Goal: Use online tool/utility: Utilize a website feature to perform a specific function

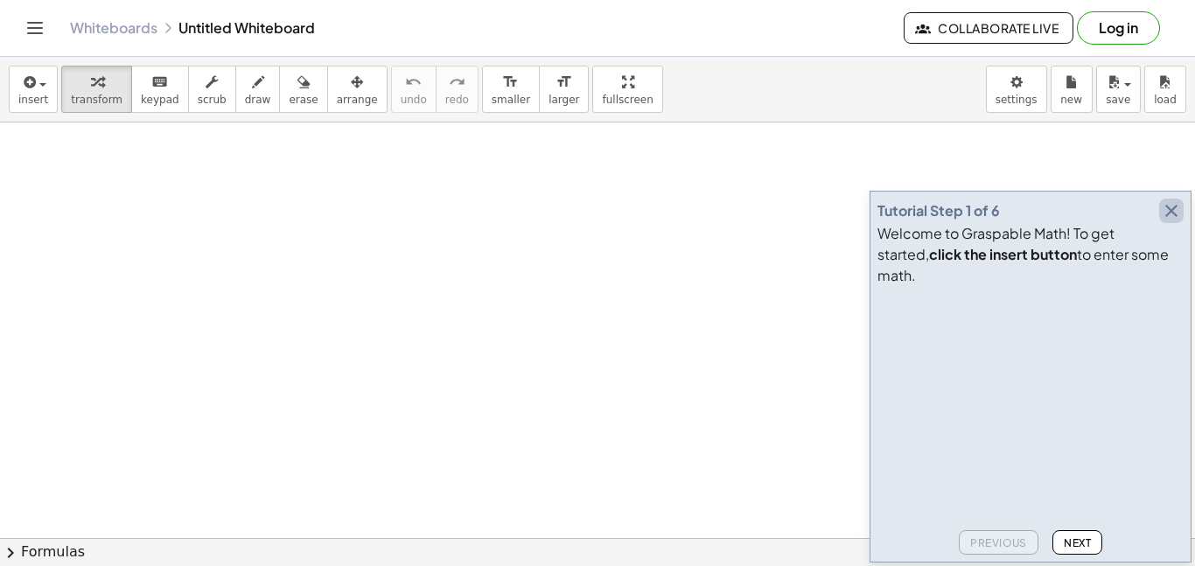
click at [1178, 221] on icon "button" at bounding box center [1171, 210] width 21 height 21
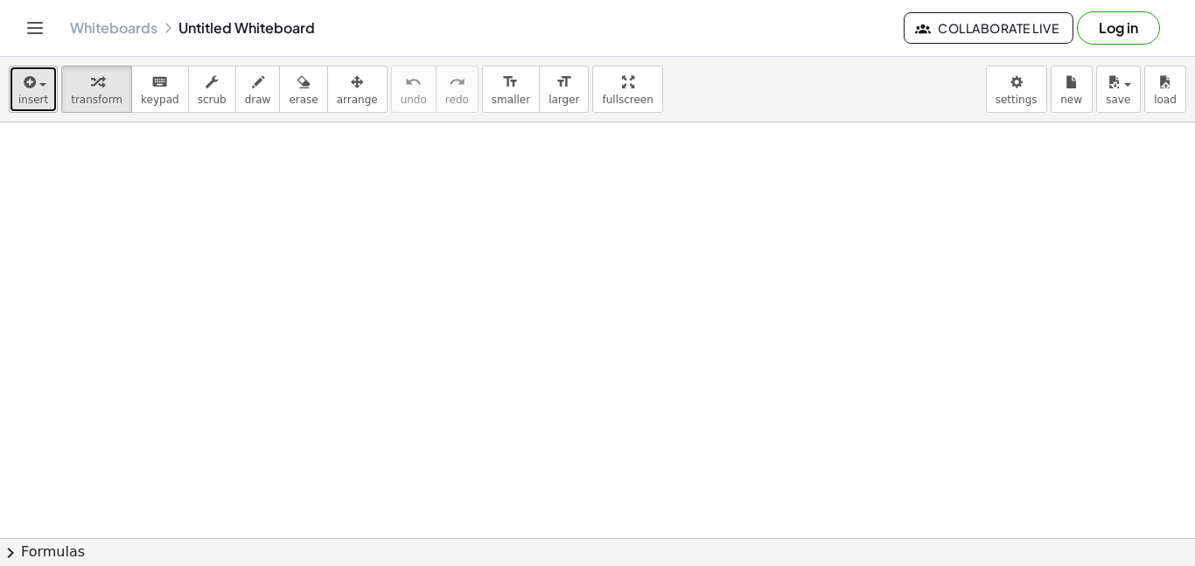
click at [34, 73] on div "button" at bounding box center [33, 81] width 30 height 21
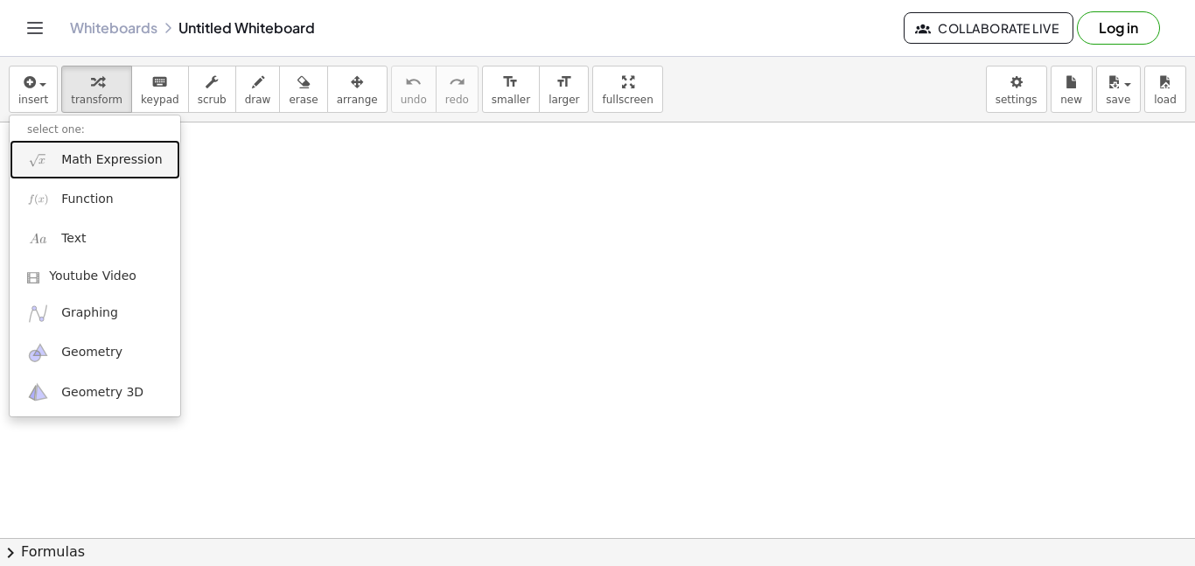
click at [89, 164] on span "Math Expression" at bounding box center [111, 159] width 101 height 17
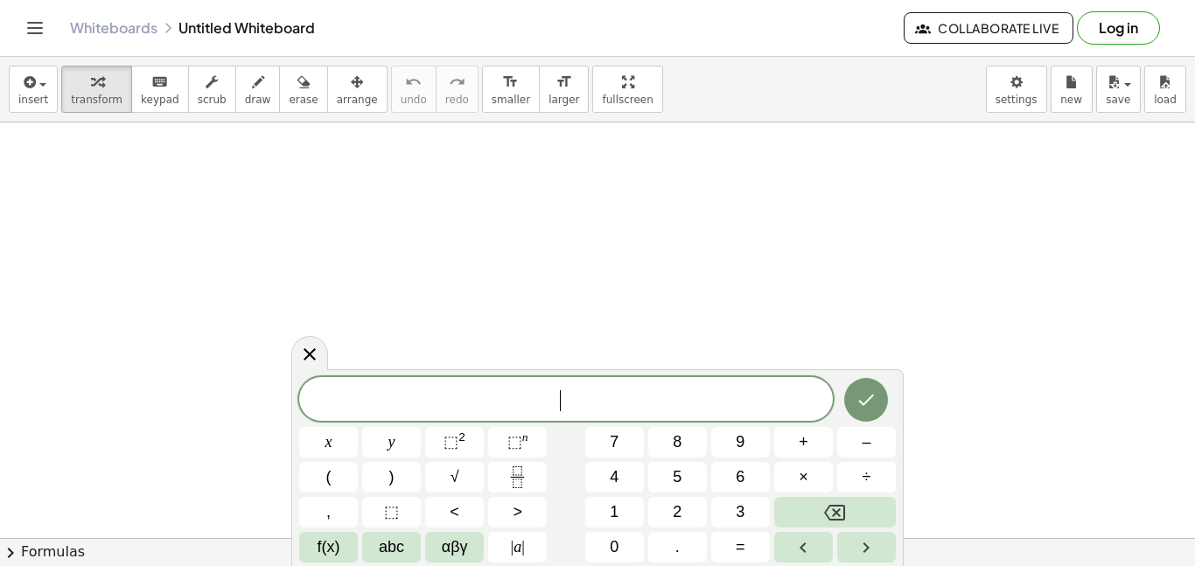
scroll to position [1, 0]
click at [496, 552] on button "| a |" at bounding box center [517, 547] width 59 height 31
click at [528, 553] on button "| a |" at bounding box center [517, 547] width 59 height 31
click at [856, 477] on button "÷" at bounding box center [866, 477] width 59 height 31
click at [509, 471] on icon "Fraction" at bounding box center [518, 477] width 22 height 22
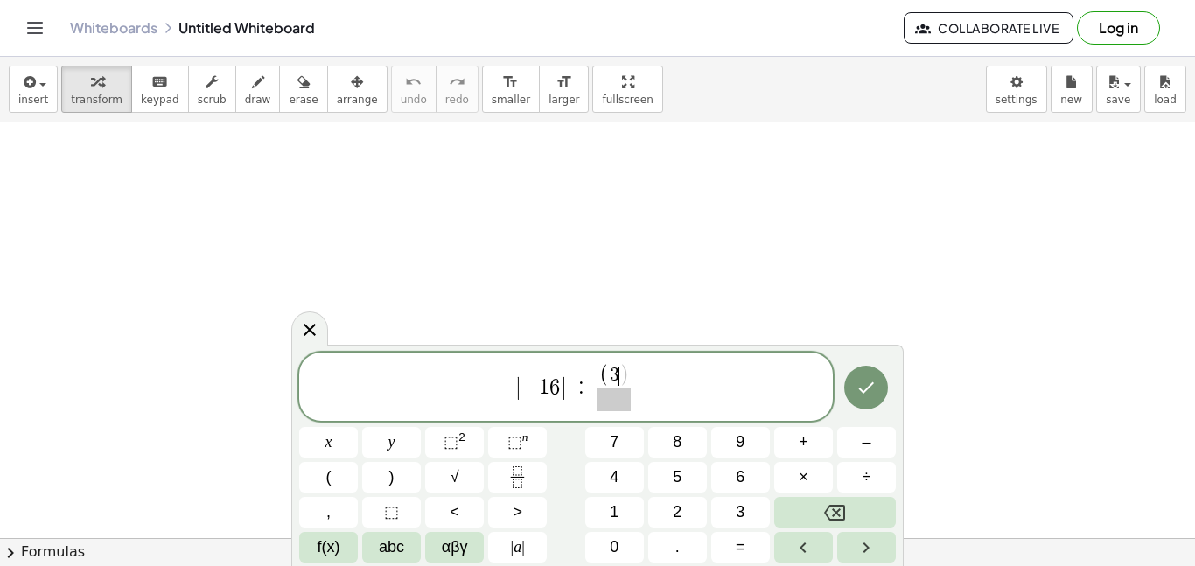
click at [450, 443] on span "⬚" at bounding box center [451, 441] width 15 height 17
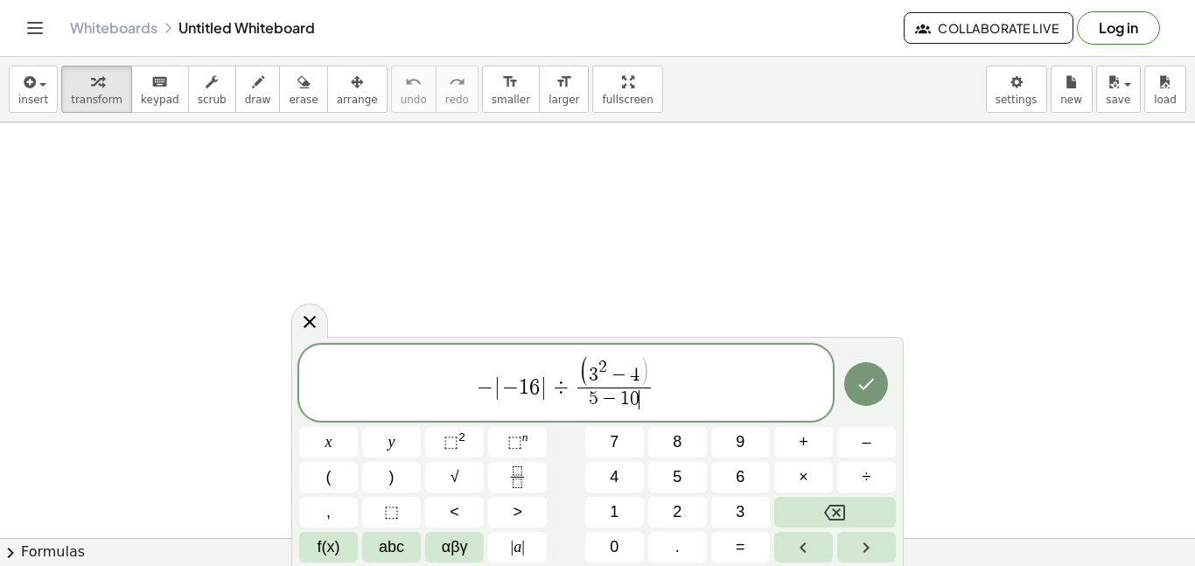
click at [644, 374] on span ")" at bounding box center [644, 372] width 10 height 32
click at [857, 395] on button "Done" at bounding box center [866, 384] width 44 height 44
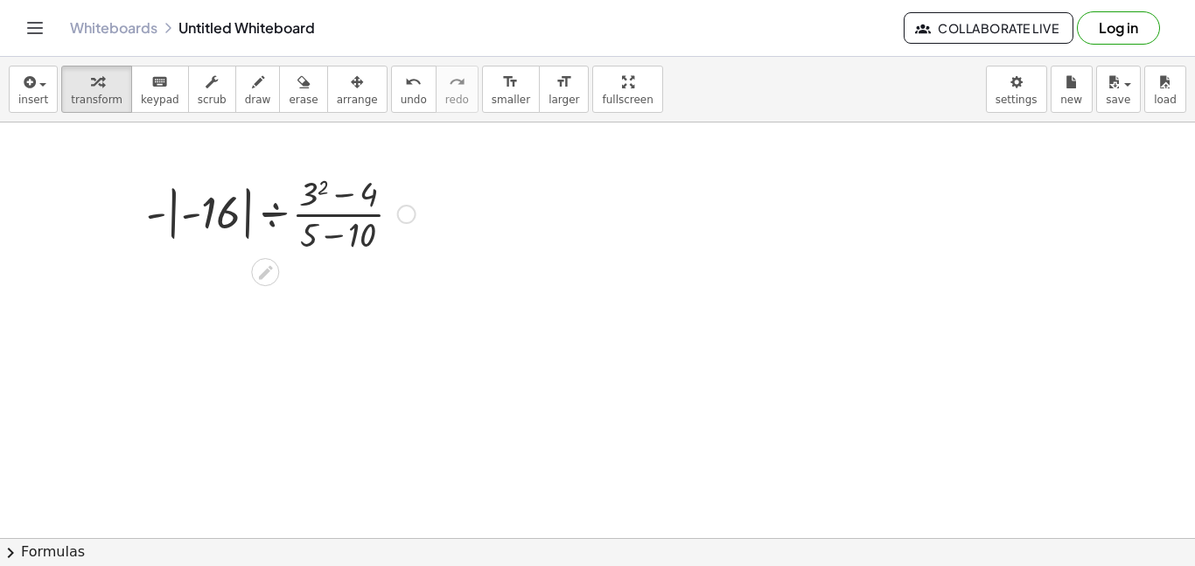
click at [171, 201] on div at bounding box center [280, 212] width 287 height 87
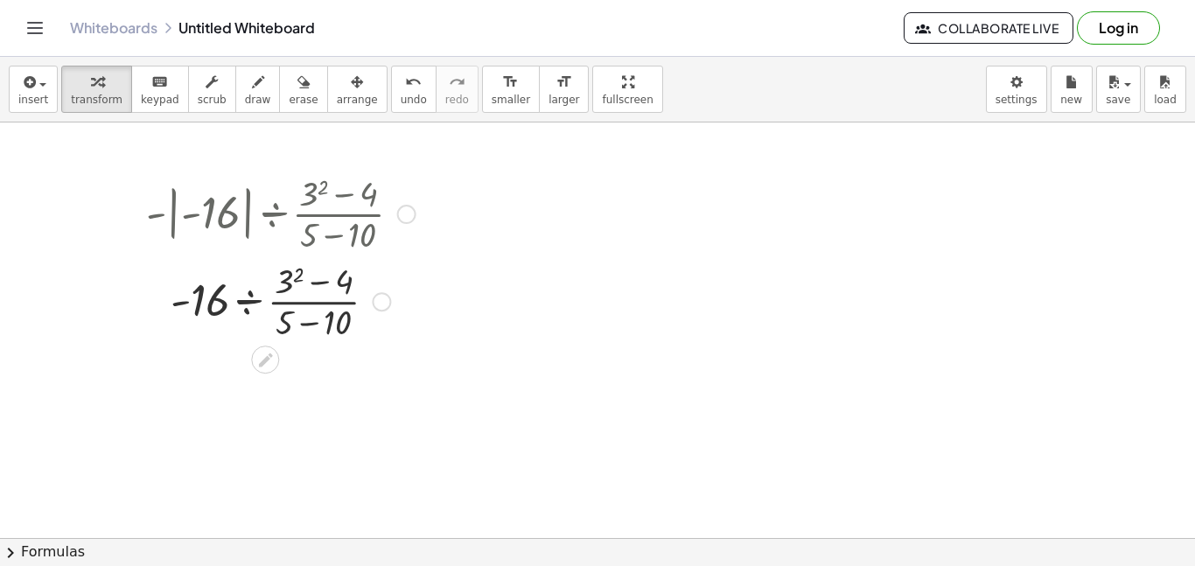
click at [274, 281] on div at bounding box center [280, 299] width 287 height 87
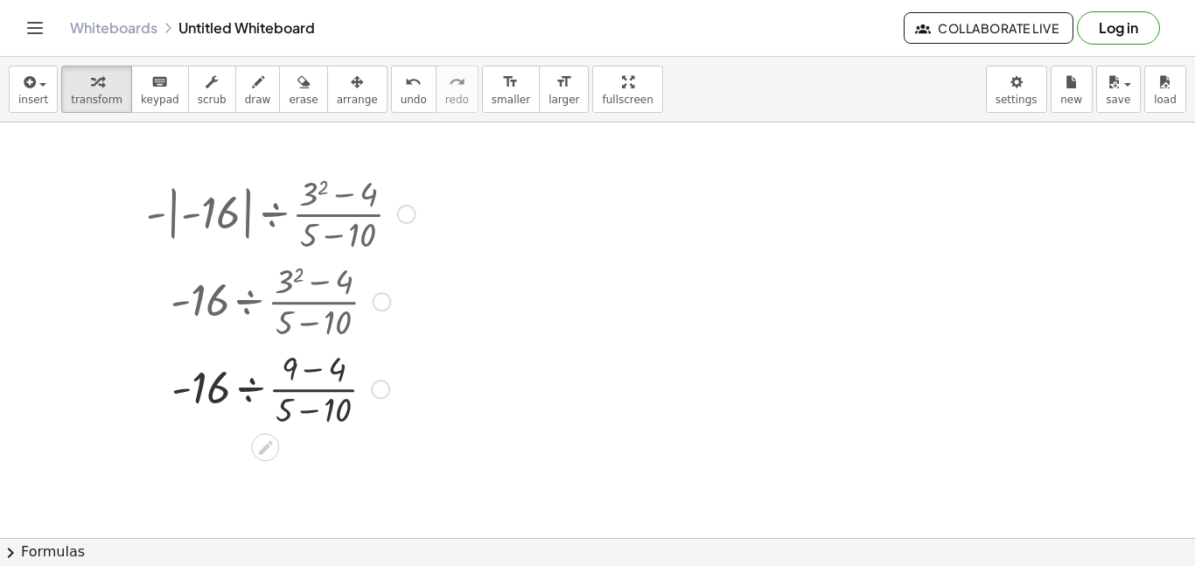
click at [244, 396] on div at bounding box center [280, 387] width 287 height 87
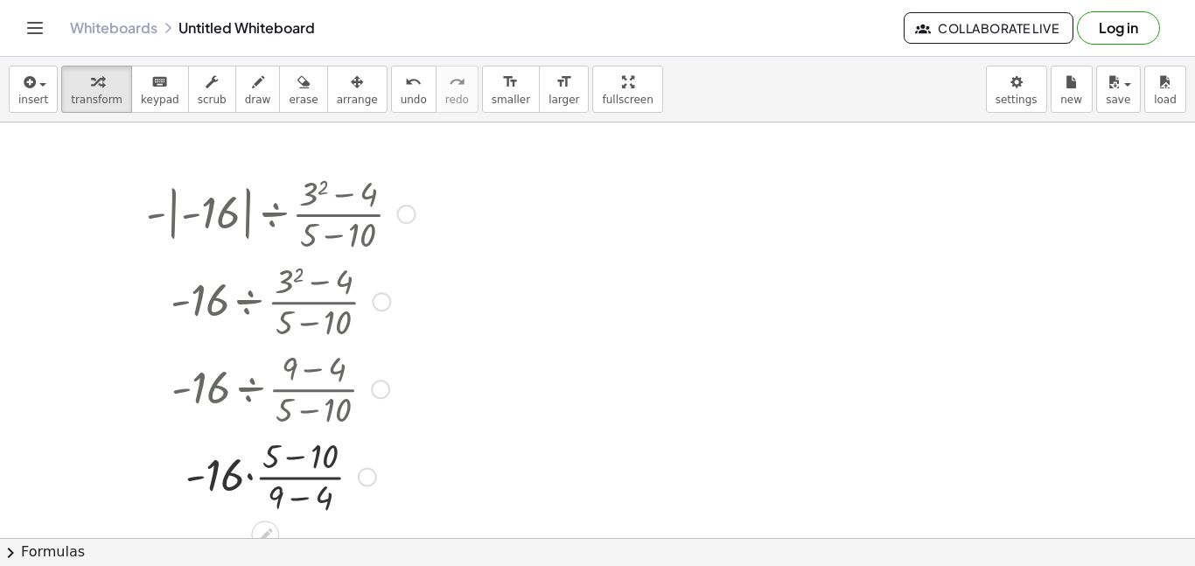
click at [295, 457] on div at bounding box center [280, 474] width 287 height 87
click at [282, 493] on div at bounding box center [280, 474] width 287 height 87
click at [233, 473] on div at bounding box center [280, 474] width 287 height 87
click at [310, 498] on div at bounding box center [280, 474] width 287 height 87
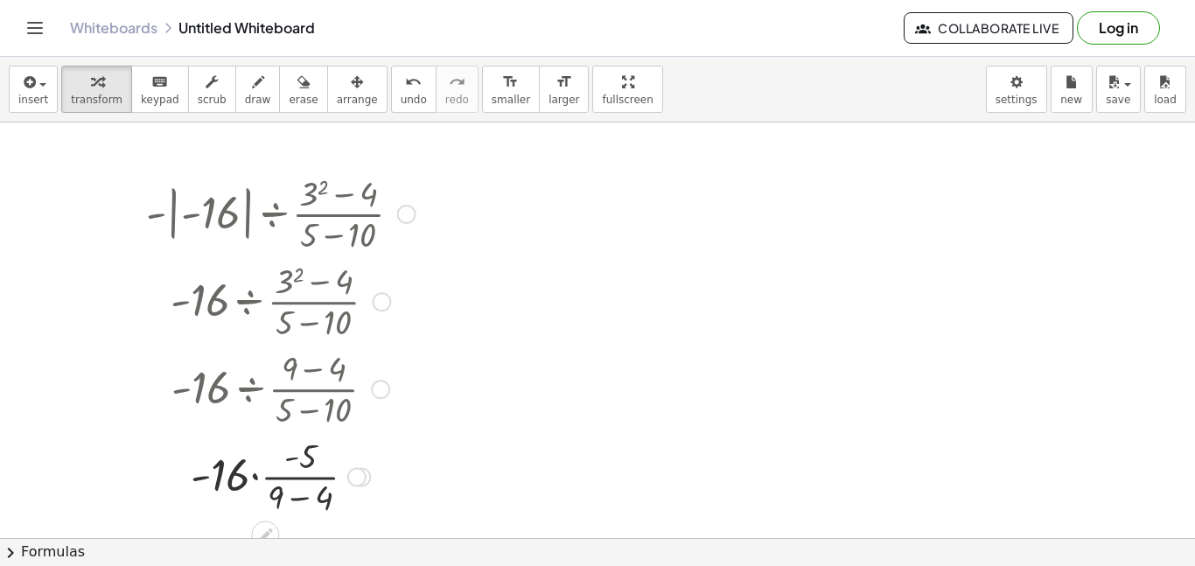
click at [310, 498] on div at bounding box center [280, 474] width 287 height 87
click at [256, 480] on div at bounding box center [280, 474] width 287 height 59
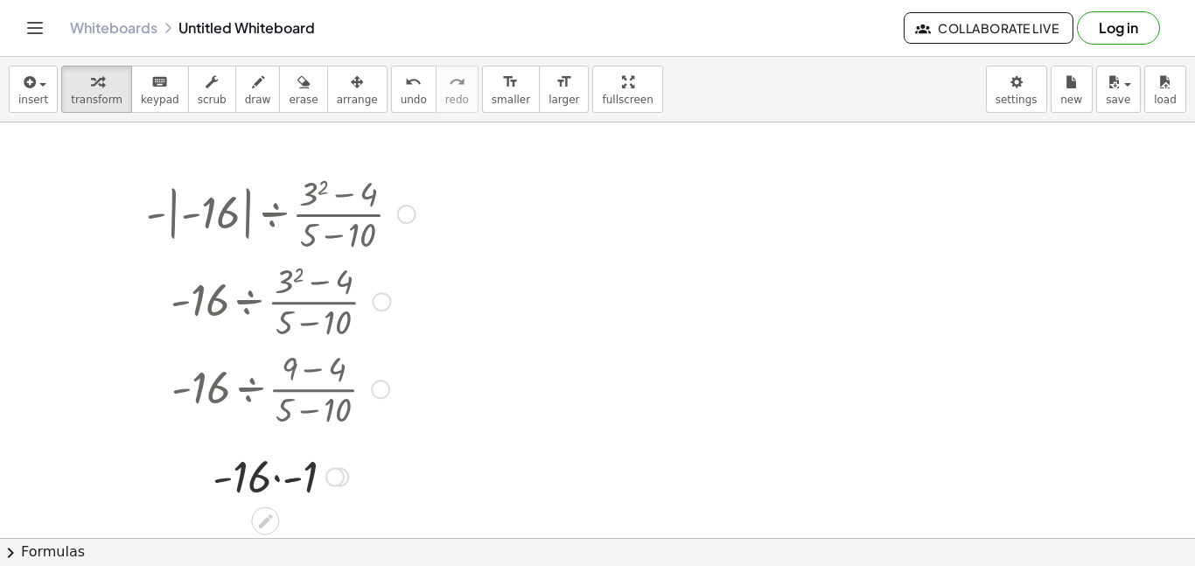
click at [256, 480] on div at bounding box center [280, 474] width 287 height 59
click at [290, 477] on div at bounding box center [280, 474] width 287 height 59
click at [391, 108] on button "undo undo" at bounding box center [413, 89] width 45 height 47
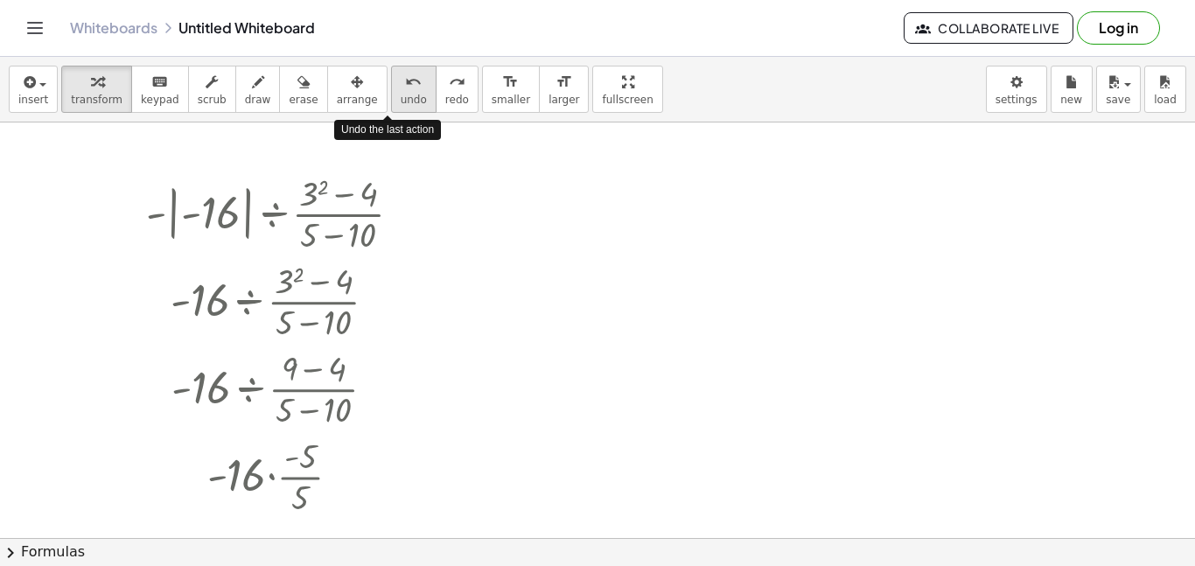
click at [391, 108] on button "undo undo" at bounding box center [413, 89] width 45 height 47
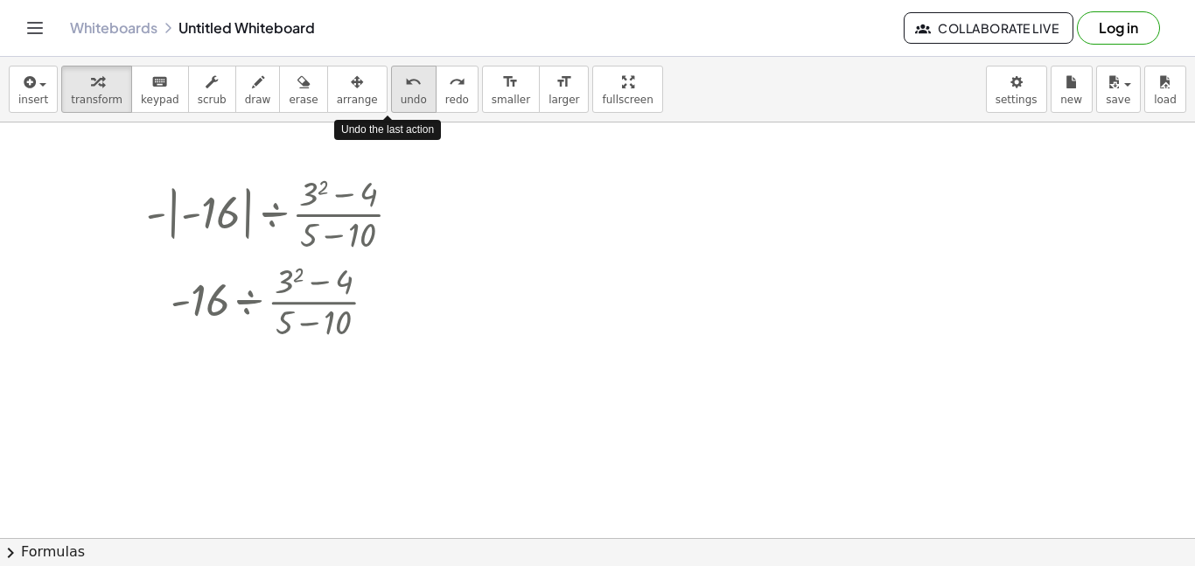
click at [391, 108] on button "undo undo" at bounding box center [413, 89] width 45 height 47
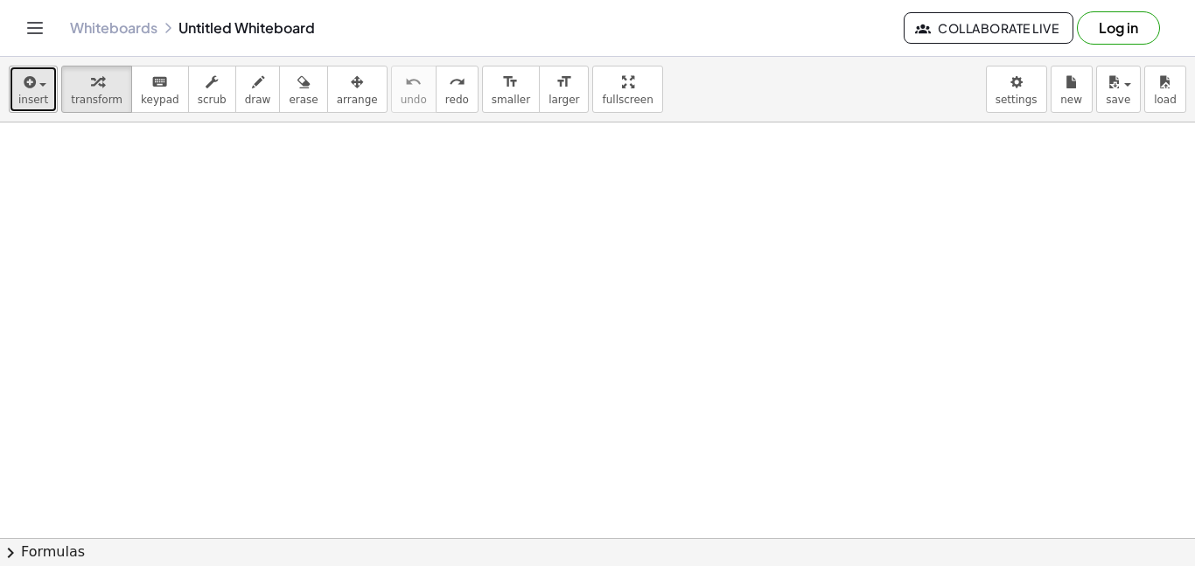
click at [20, 87] on icon "button" at bounding box center [28, 82] width 16 height 21
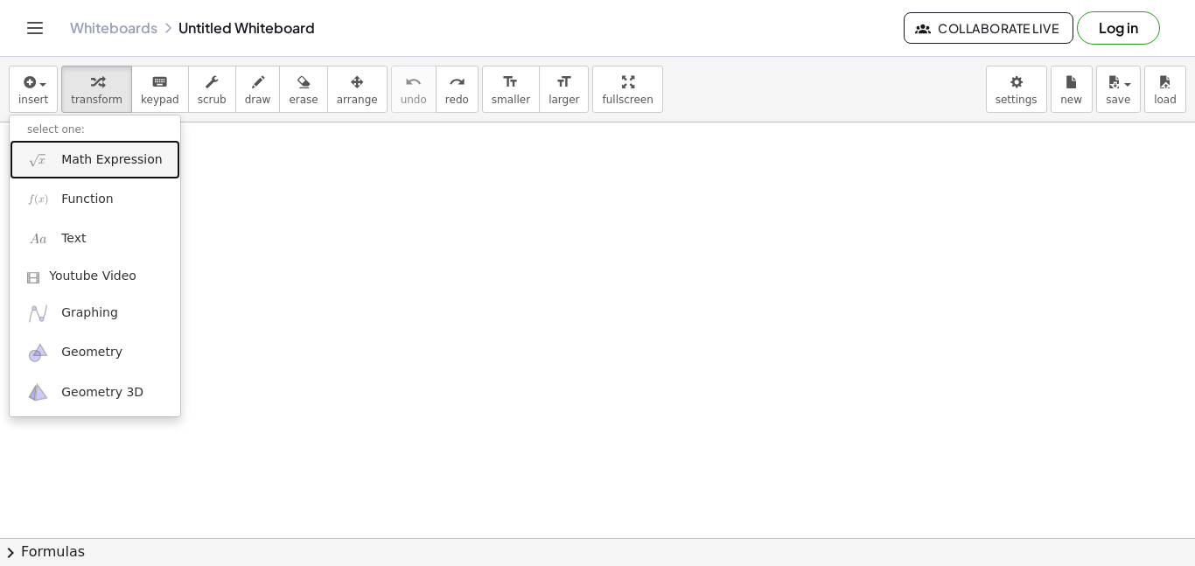
click at [122, 155] on span "Math Expression" at bounding box center [111, 159] width 101 height 17
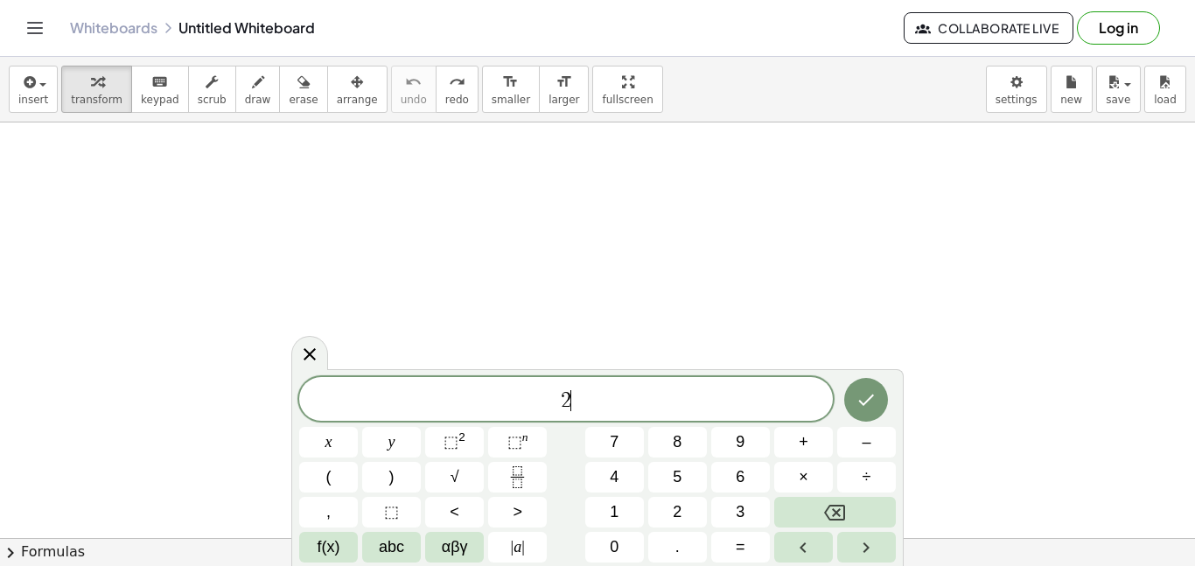
scroll to position [2, 0]
click at [463, 434] on sup "2" at bounding box center [461, 436] width 7 height 13
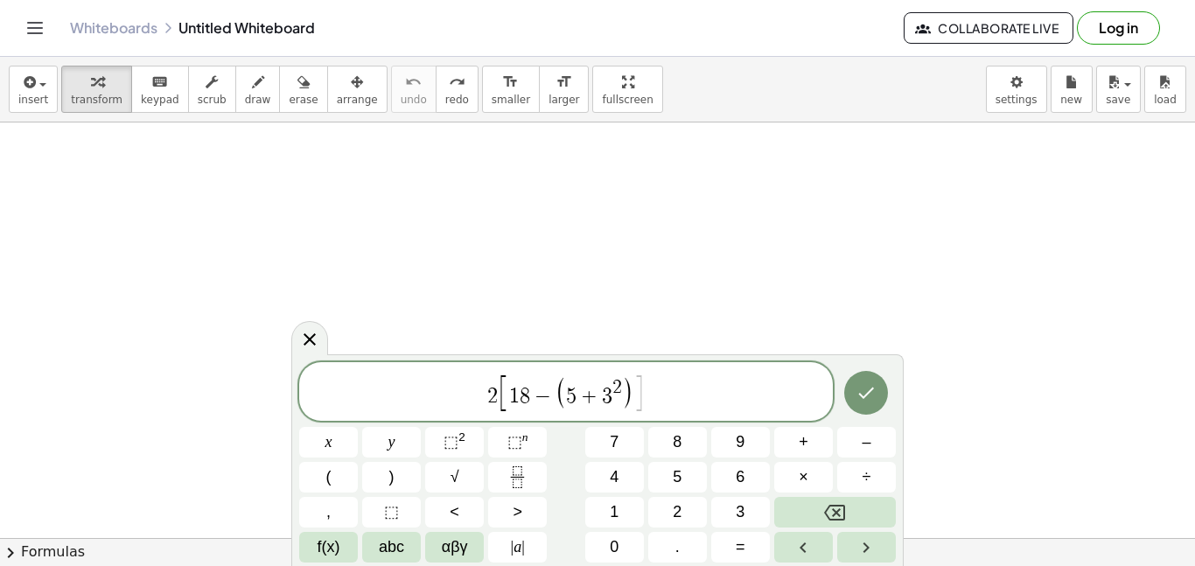
click at [871, 479] on span "÷" at bounding box center [867, 477] width 9 height 24
click at [627, 443] on button "7" at bounding box center [614, 442] width 59 height 31
click at [856, 407] on button "Done" at bounding box center [866, 393] width 44 height 44
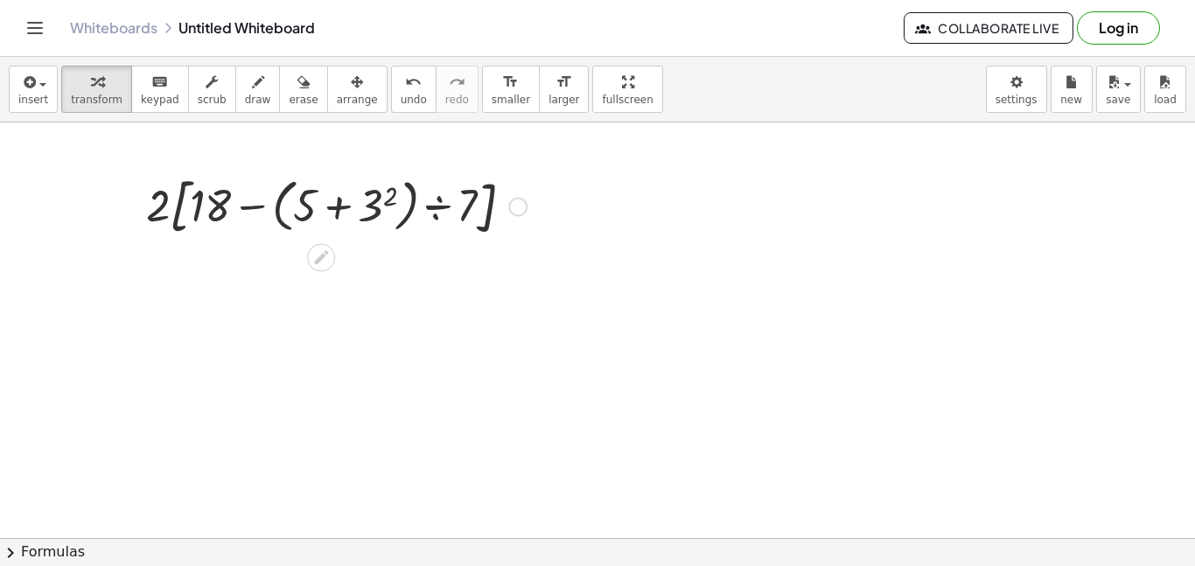
click at [372, 198] on div at bounding box center [336, 205] width 398 height 73
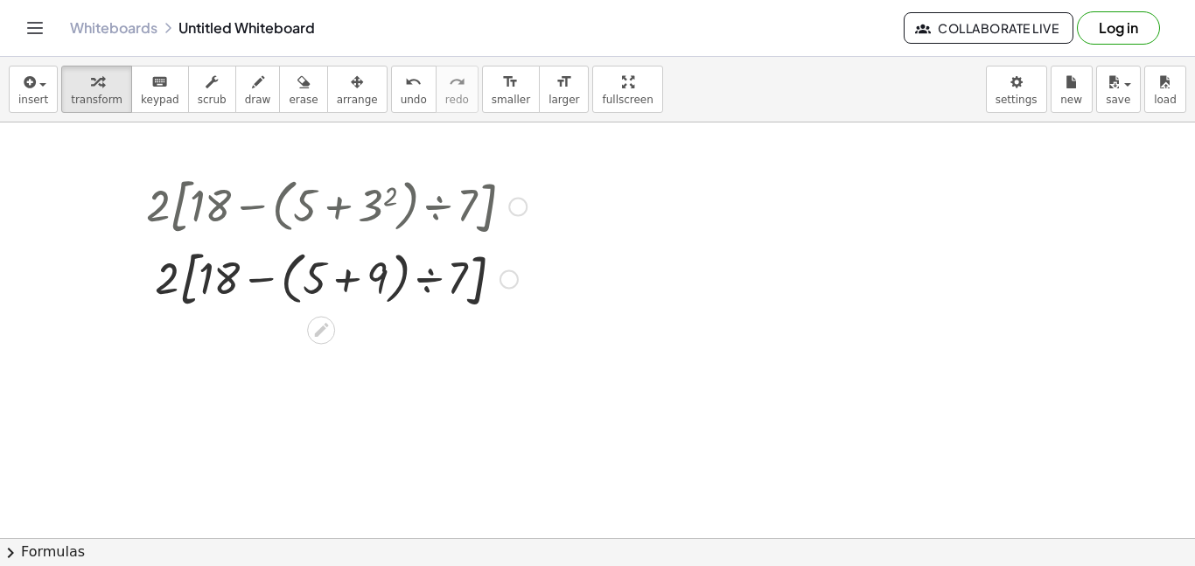
click at [359, 281] on div at bounding box center [336, 277] width 398 height 73
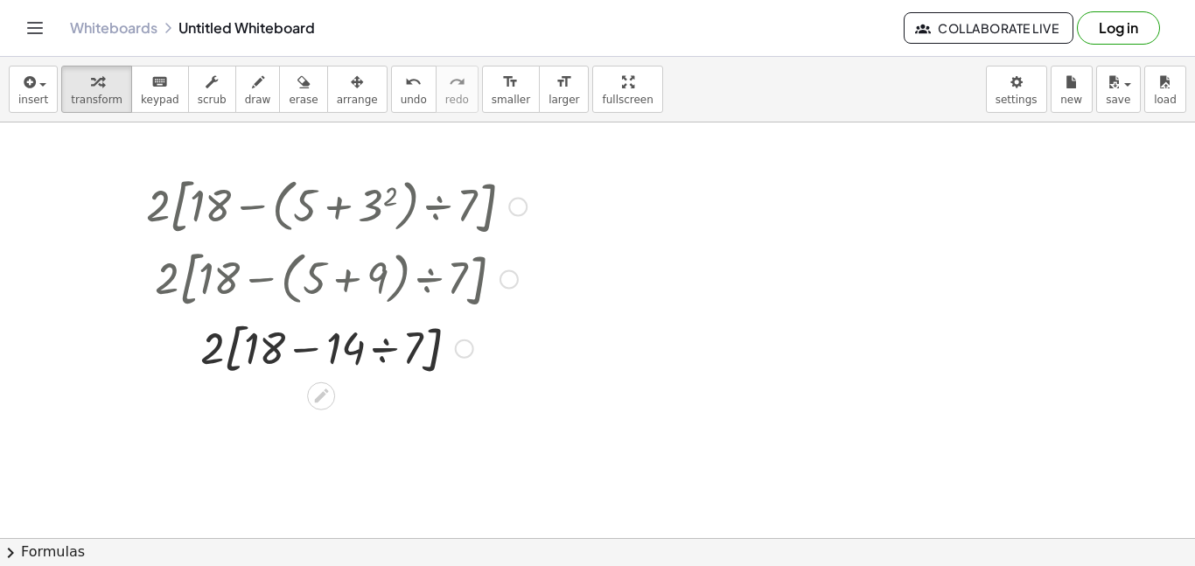
click at [374, 347] on div at bounding box center [336, 347] width 398 height 66
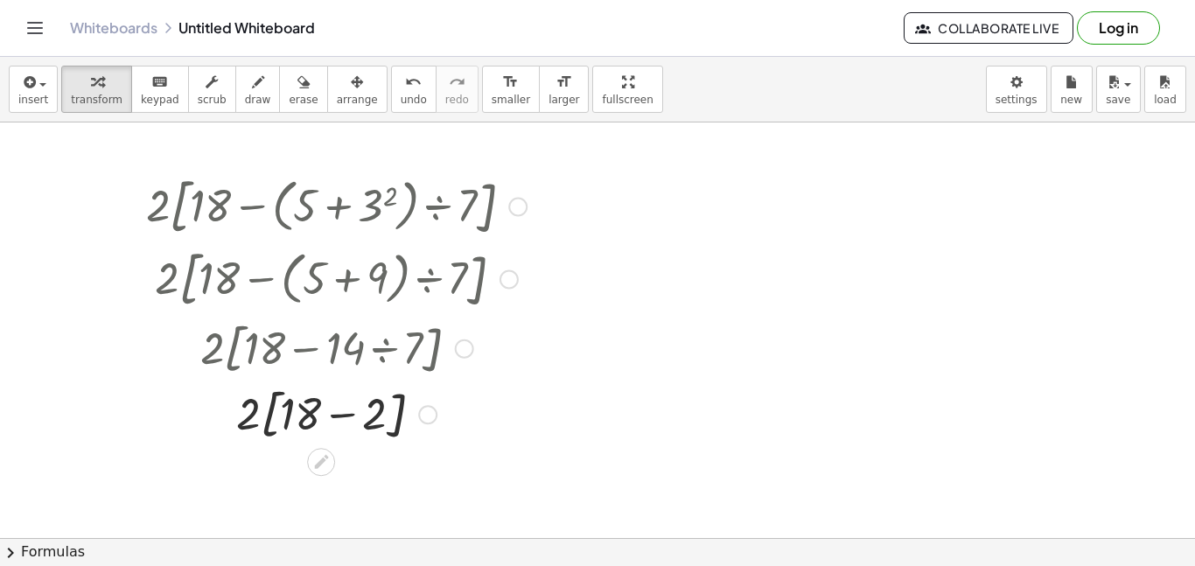
click at [268, 415] on div at bounding box center [336, 414] width 398 height 66
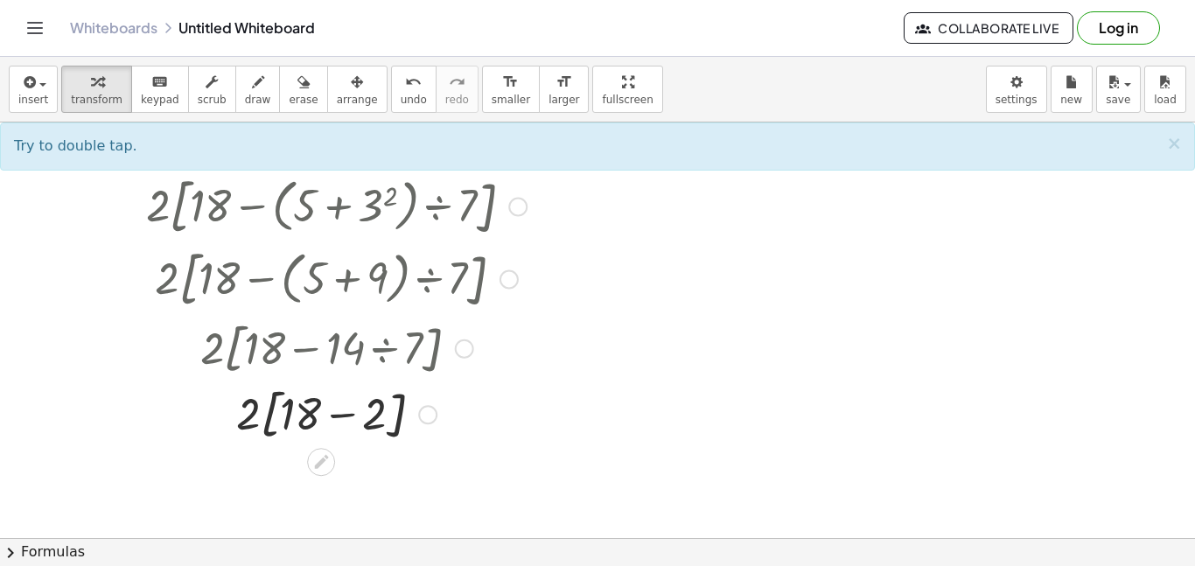
click at [318, 416] on div at bounding box center [336, 414] width 398 height 66
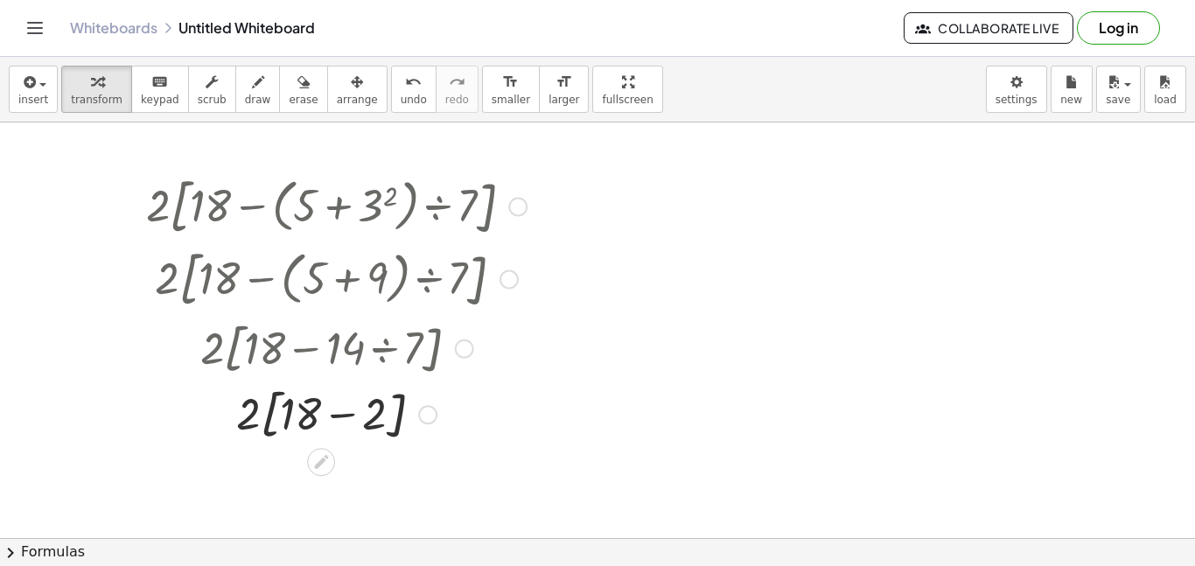
click at [352, 413] on div at bounding box center [336, 414] width 398 height 66
click at [318, 477] on div at bounding box center [336, 475] width 398 height 59
click at [46, 89] on button "insert" at bounding box center [33, 89] width 49 height 47
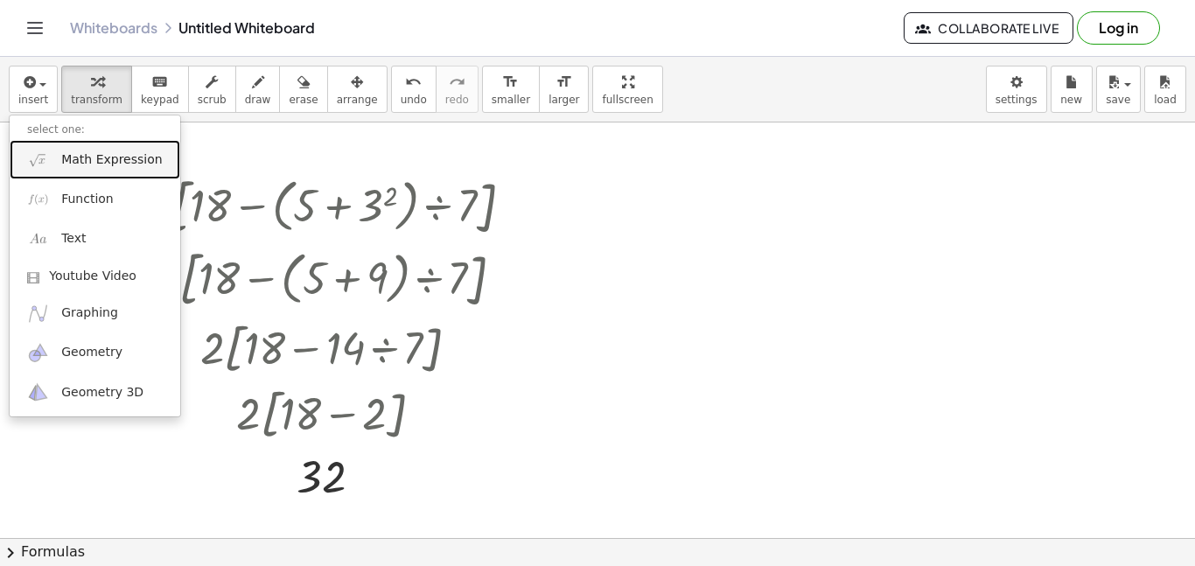
click at [108, 152] on span "Math Expression" at bounding box center [111, 159] width 101 height 17
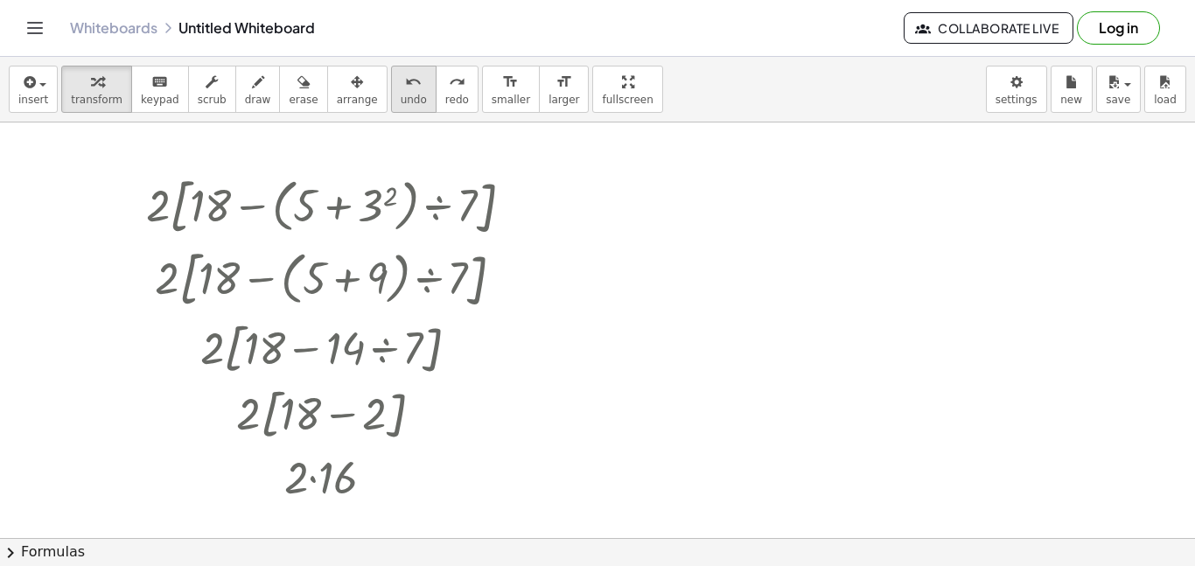
click at [401, 97] on span "undo" at bounding box center [414, 100] width 26 height 12
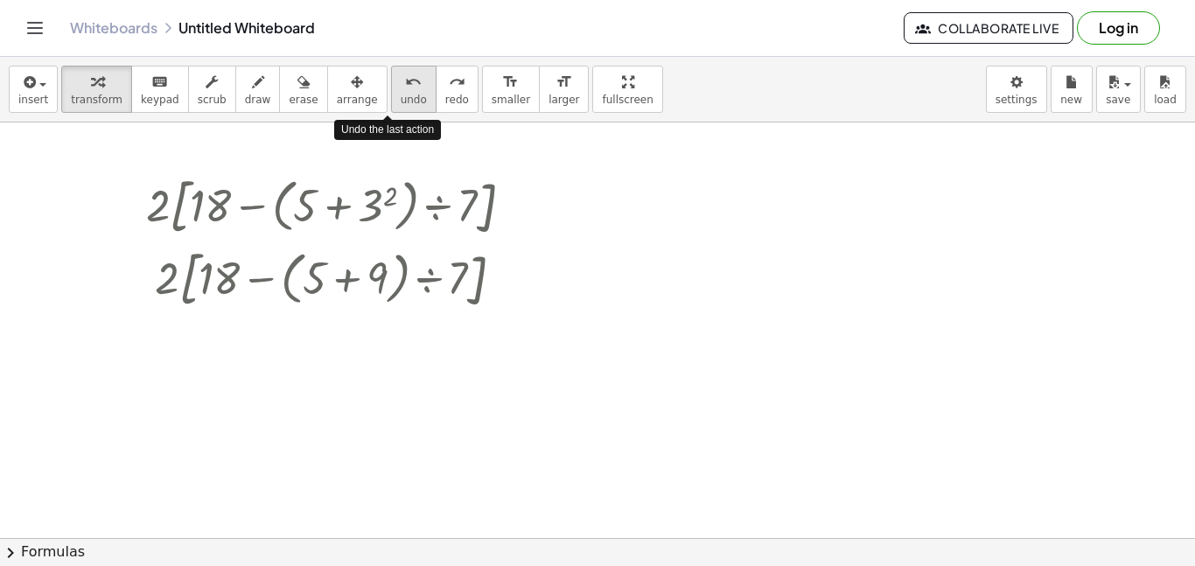
click at [401, 97] on span "undo" at bounding box center [414, 100] width 26 height 12
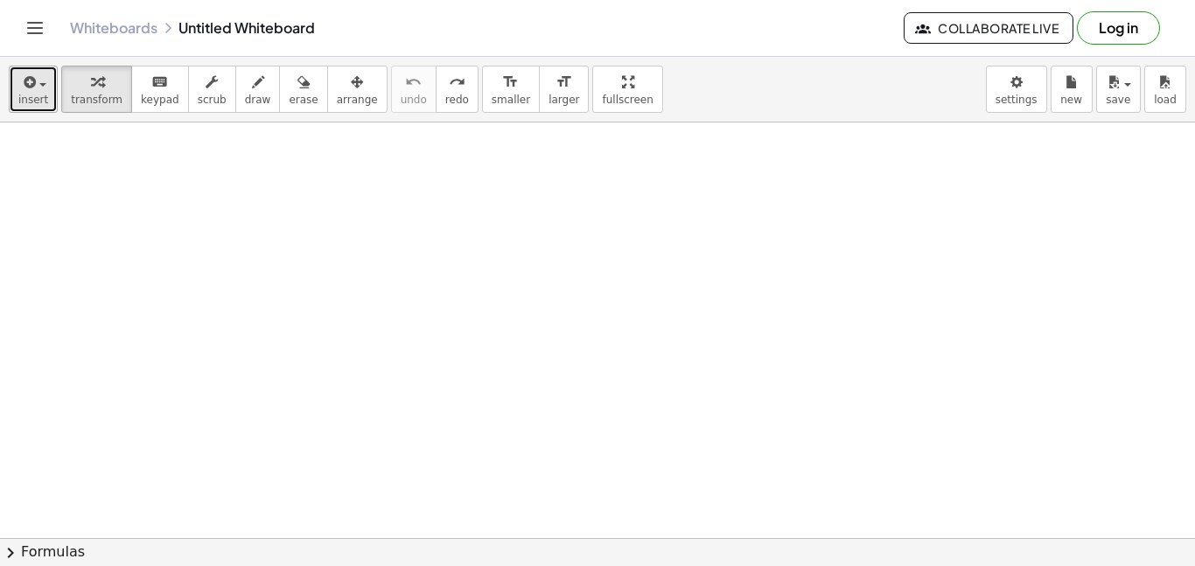
click at [22, 92] on icon "button" at bounding box center [28, 82] width 16 height 21
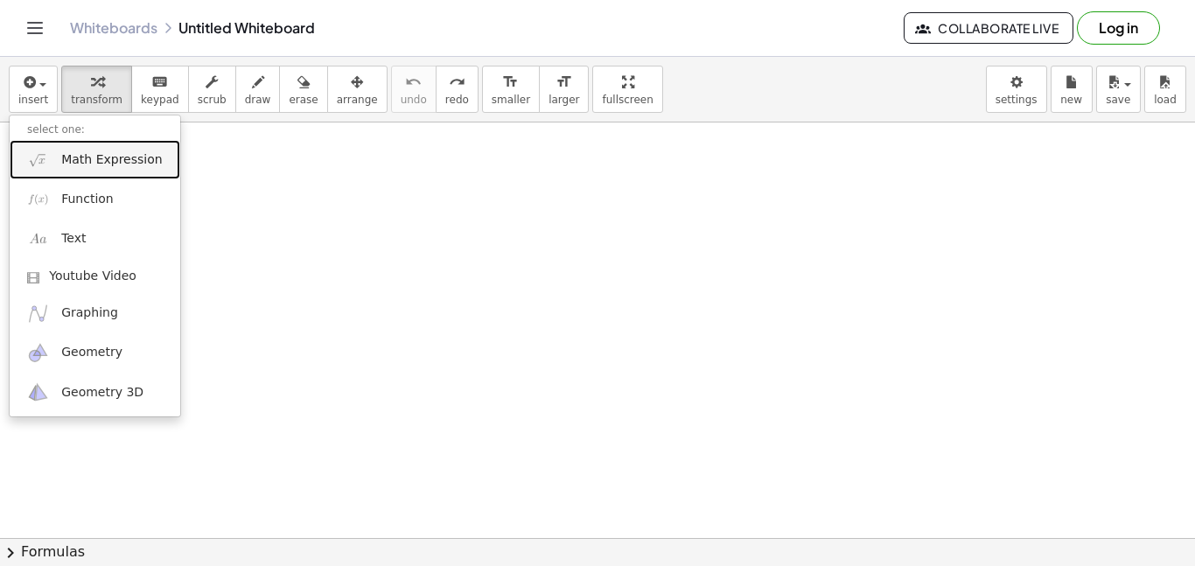
click at [87, 154] on span "Math Expression" at bounding box center [111, 159] width 101 height 17
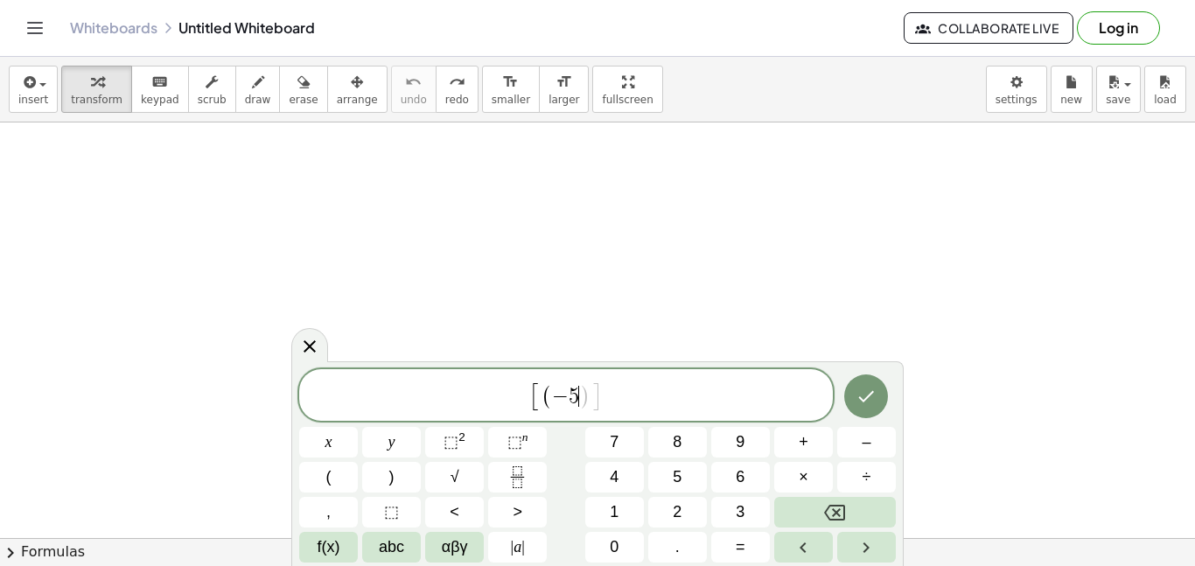
click at [805, 449] on span "+" at bounding box center [804, 442] width 10 height 24
click at [855, 478] on button "÷" at bounding box center [866, 477] width 59 height 31
click at [458, 444] on span "⬚" at bounding box center [451, 441] width 15 height 17
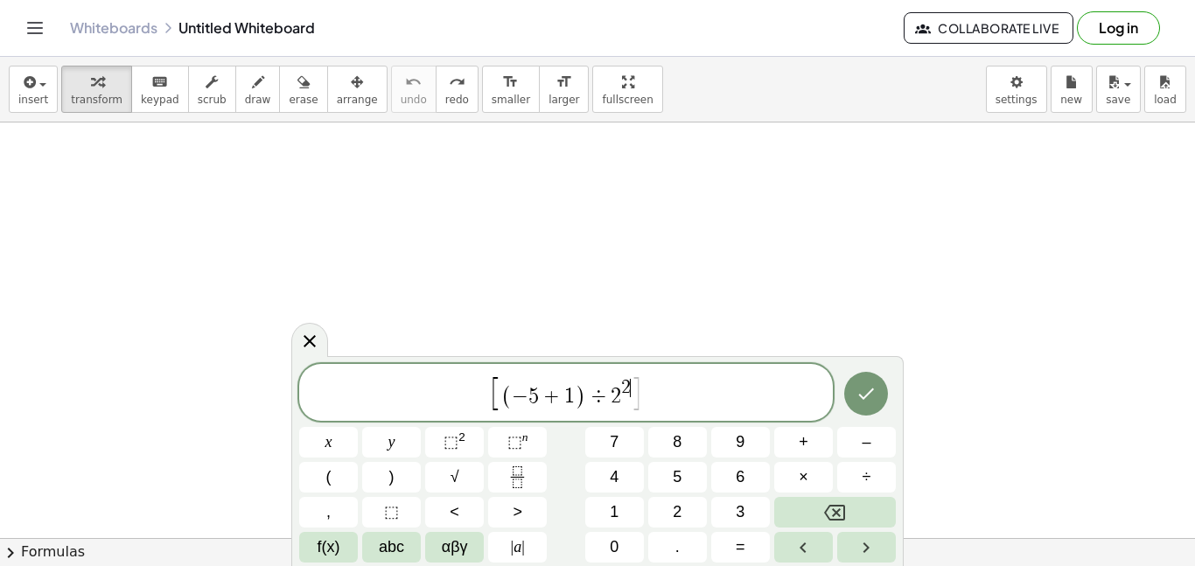
click at [629, 381] on span "[ ( − 5 + 1 ) ÷ 2 2 ​ ]" at bounding box center [566, 393] width 152 height 35
click at [635, 403] on span "]" at bounding box center [637, 393] width 12 height 37
click at [451, 444] on span "⬚" at bounding box center [451, 441] width 15 height 17
click at [501, 546] on button "| a |" at bounding box center [517, 547] width 59 height 31
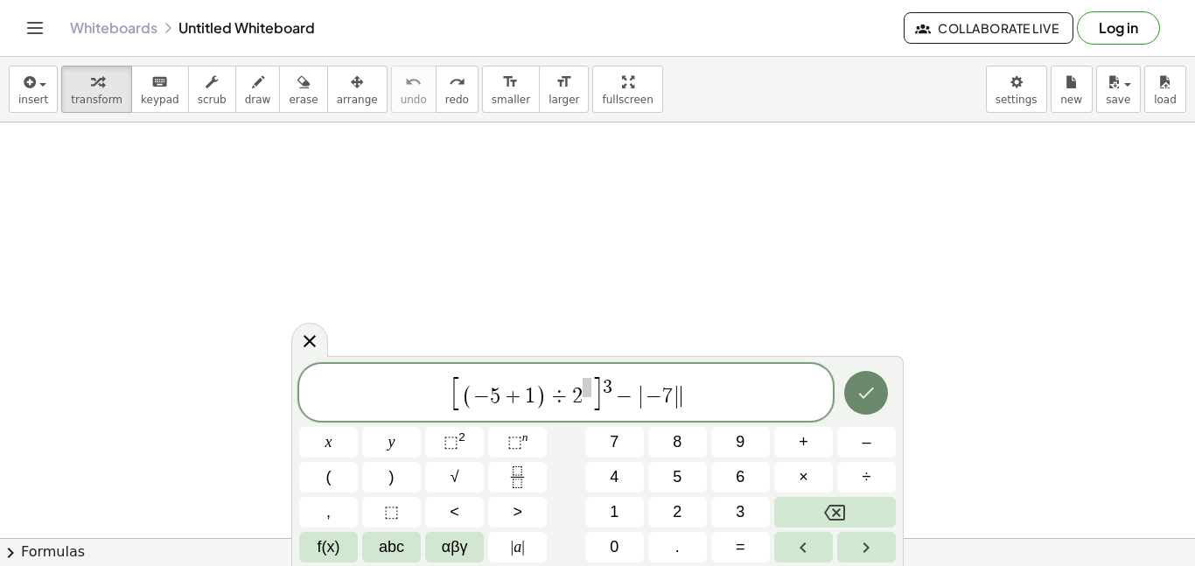
click at [857, 409] on button "Done" at bounding box center [866, 393] width 44 height 44
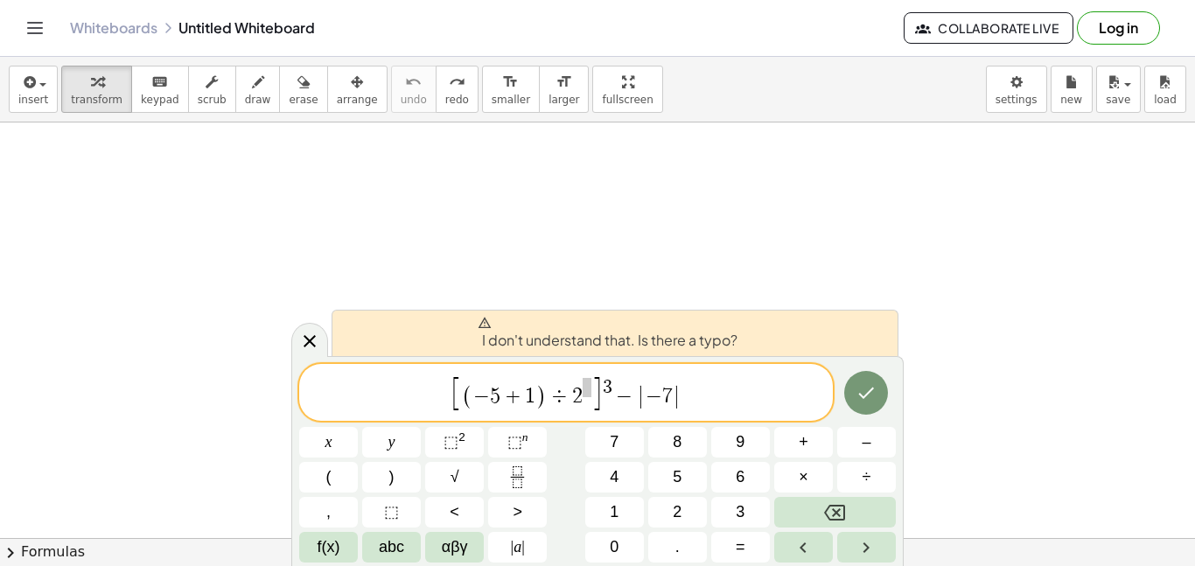
click at [591, 392] on span "[ ( − 5 + 1 ) ÷ 2 ]" at bounding box center [526, 393] width 151 height 35
click at [595, 392] on span "]" at bounding box center [597, 393] width 12 height 37
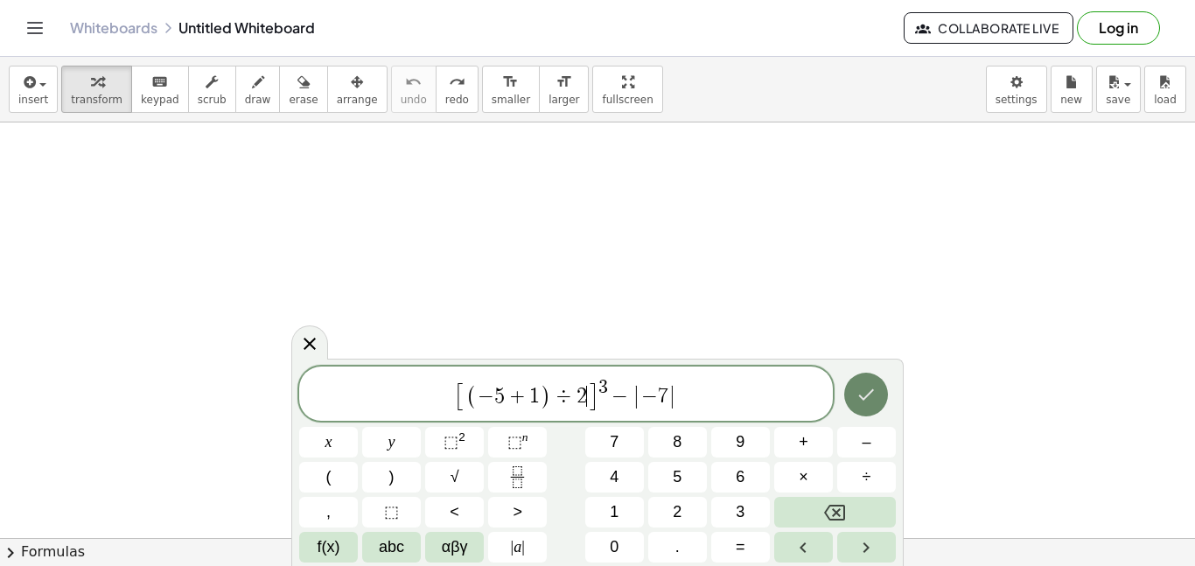
click at [856, 402] on icon "Done" at bounding box center [866, 394] width 21 height 21
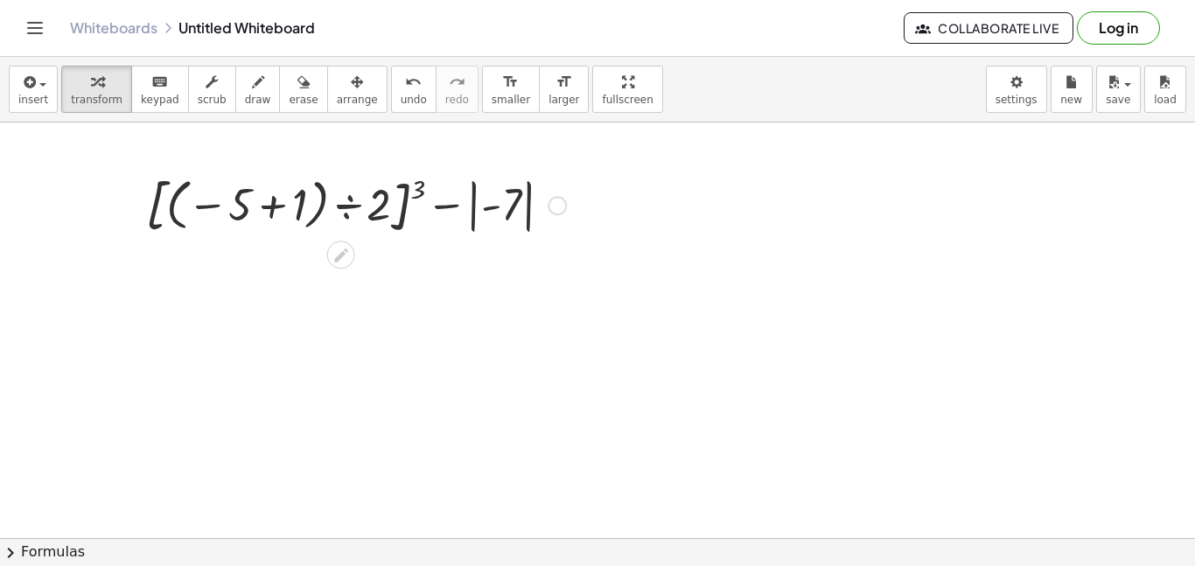
click at [412, 192] on div at bounding box center [355, 204] width 437 height 71
click at [404, 195] on div at bounding box center [355, 204] width 437 height 71
click at [388, 199] on div at bounding box center [355, 204] width 437 height 71
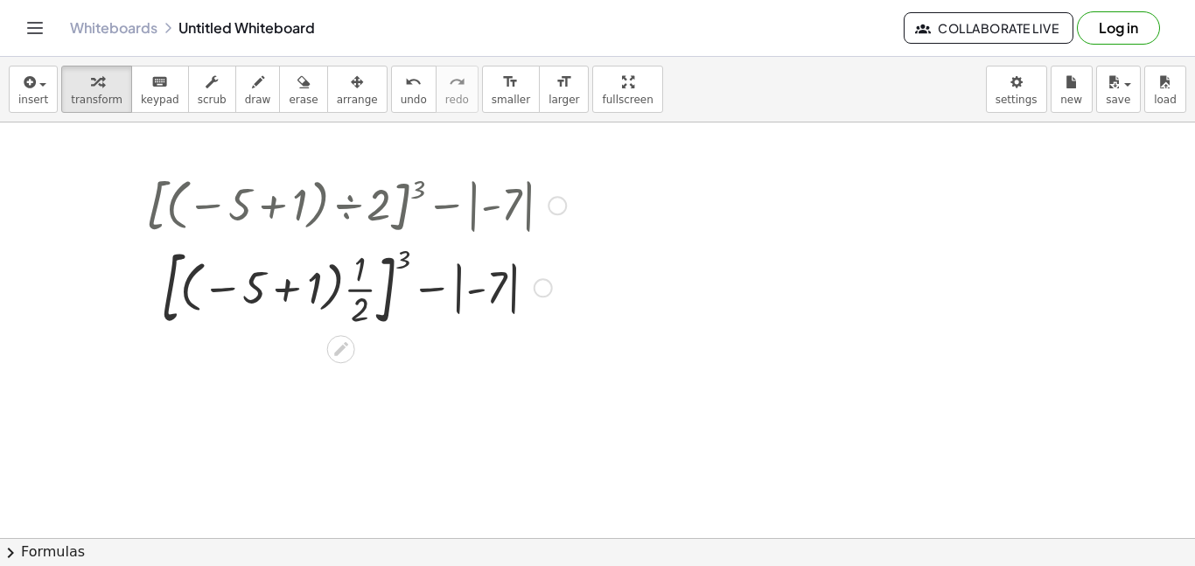
click at [311, 288] on div at bounding box center [355, 287] width 437 height 94
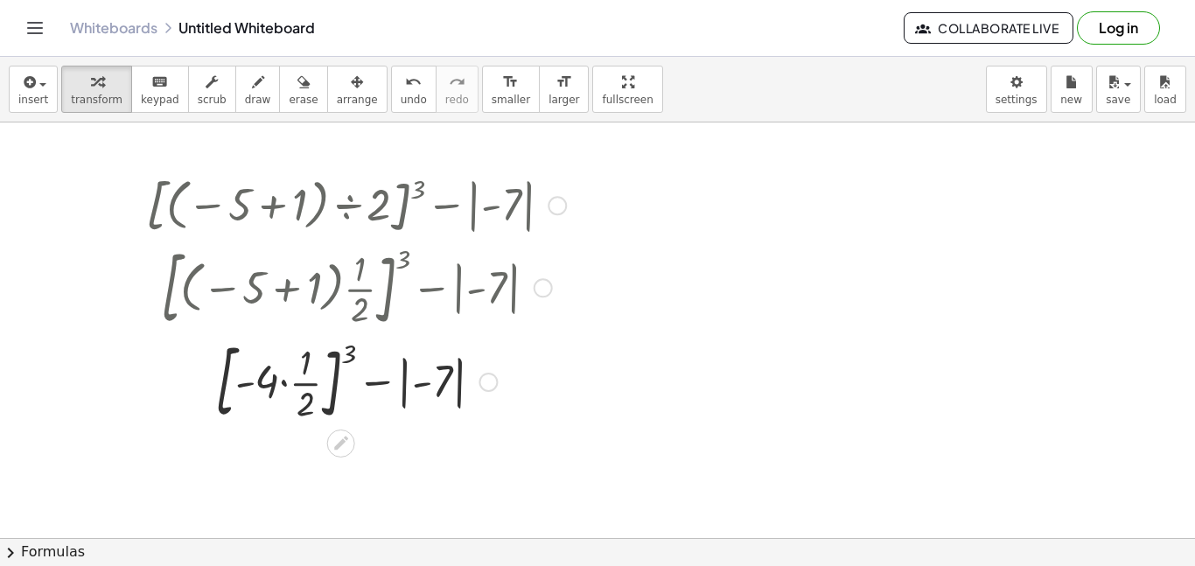
click at [285, 381] on div at bounding box center [355, 380] width 437 height 94
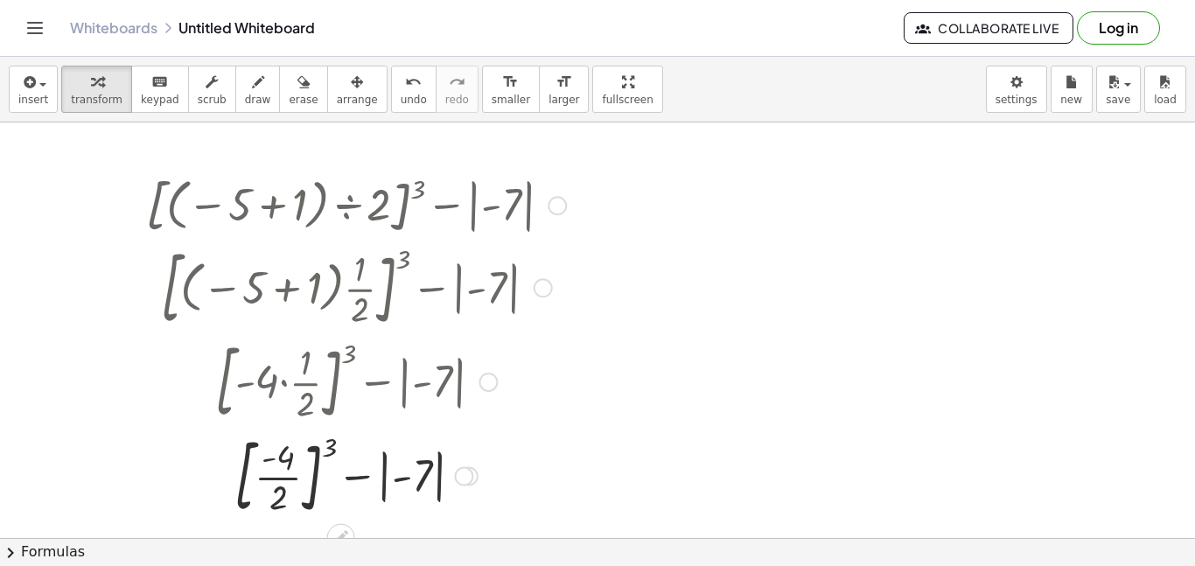
click at [289, 472] on div at bounding box center [355, 475] width 437 height 94
click at [403, 477] on div at bounding box center [355, 475] width 437 height 64
click at [392, 477] on div at bounding box center [355, 475] width 437 height 64
click at [445, 481] on div at bounding box center [355, 475] width 437 height 64
click at [353, 474] on div at bounding box center [355, 475] width 437 height 64
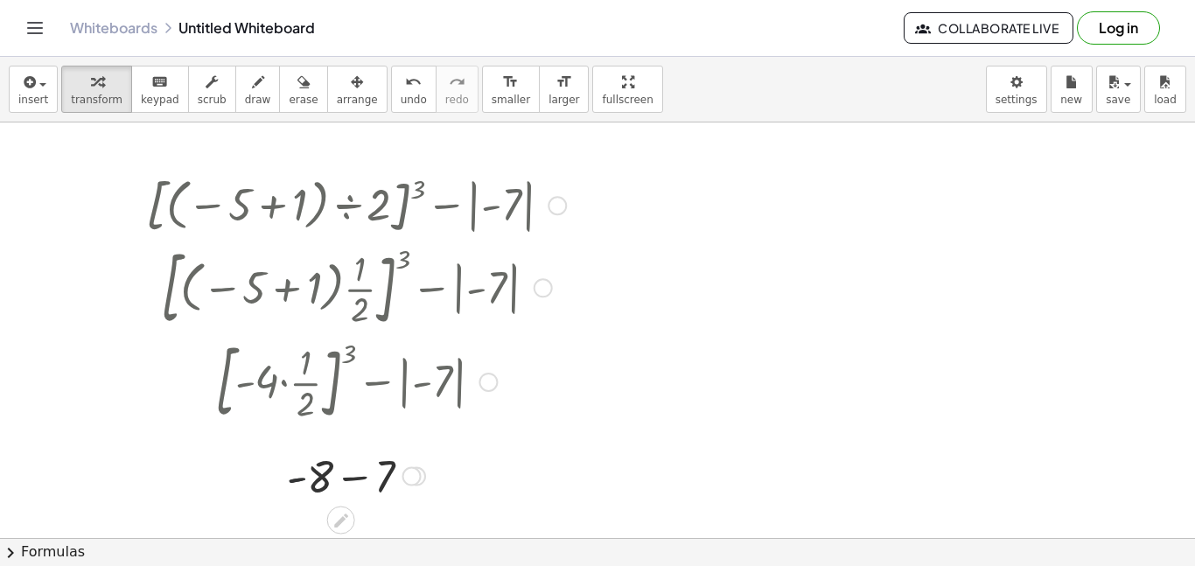
click at [304, 480] on div at bounding box center [355, 474] width 437 height 59
click at [335, 479] on div at bounding box center [355, 475] width 437 height 58
click at [372, 475] on div at bounding box center [355, 475] width 437 height 58
